Goal: Find specific page/section: Find specific page/section

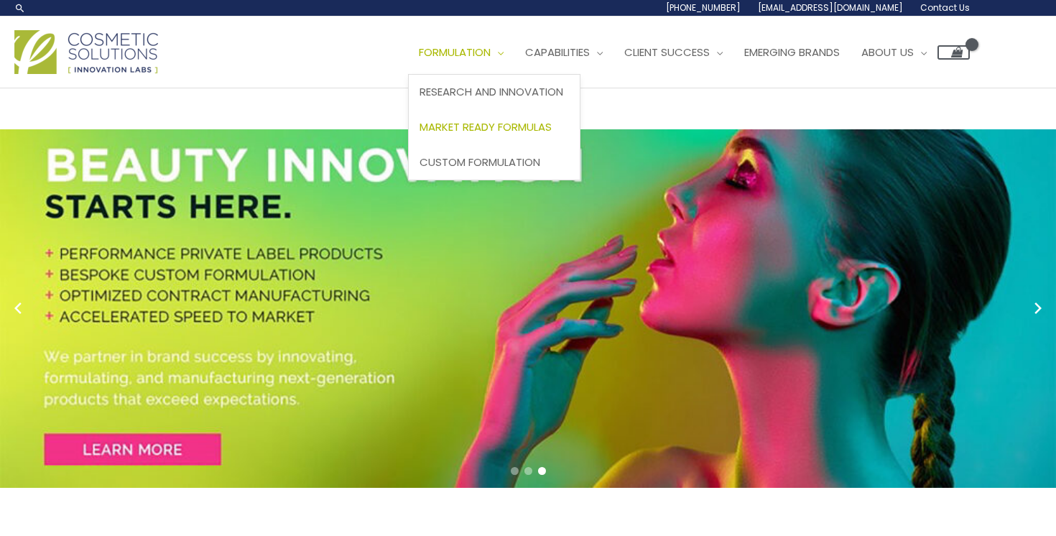
click at [496, 130] on span "Market Ready Formulas" at bounding box center [486, 126] width 132 height 15
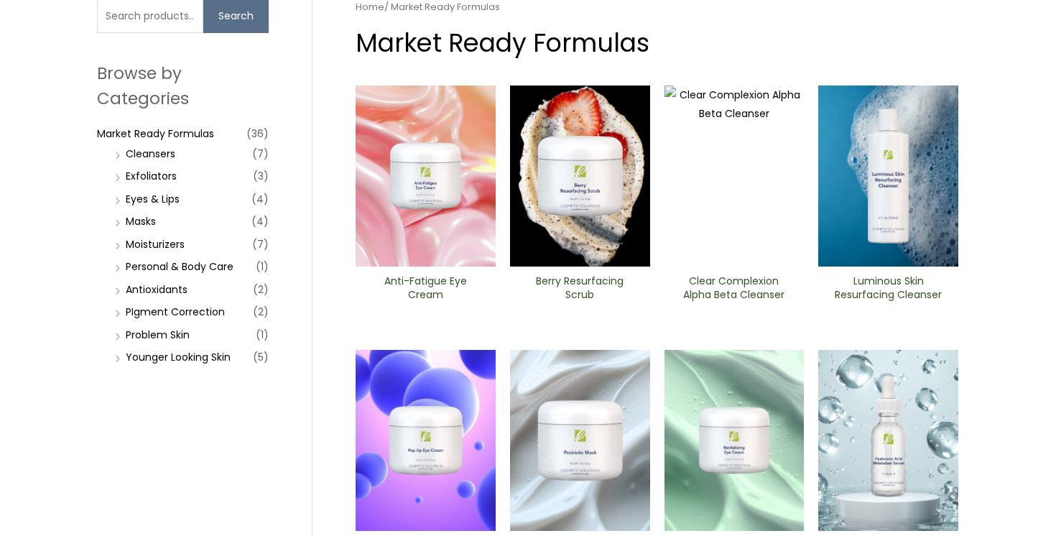
scroll to position [129, 0]
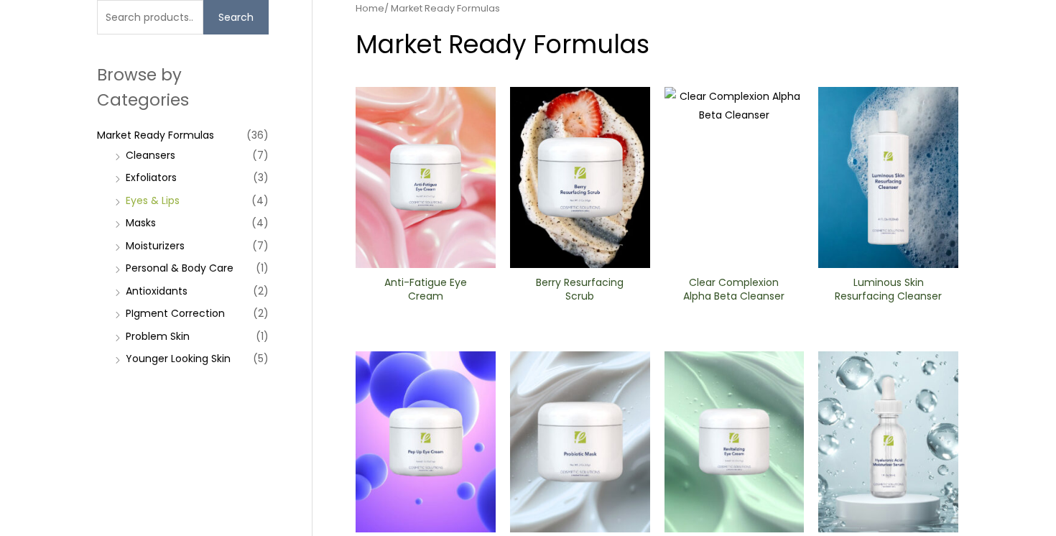
click at [154, 199] on link "Eyes & Lips" at bounding box center [153, 200] width 54 height 14
